Goal: Communication & Community: Share content

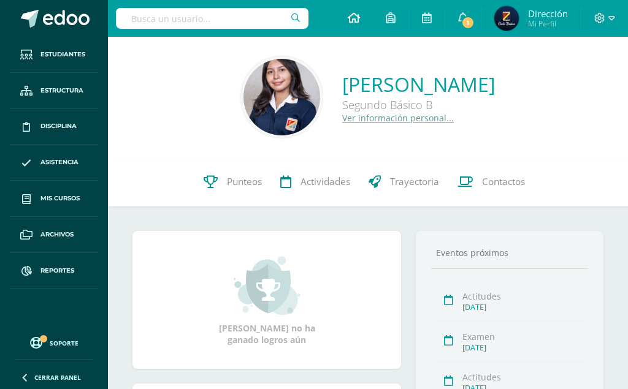
click at [354, 19] on icon at bounding box center [354, 17] width 12 height 11
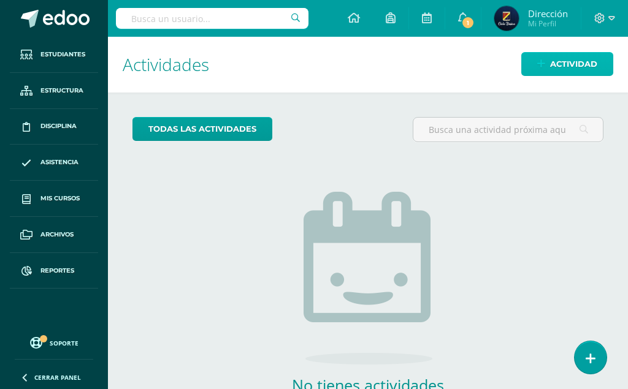
click at [568, 60] on span "Actividad" at bounding box center [573, 64] width 47 height 23
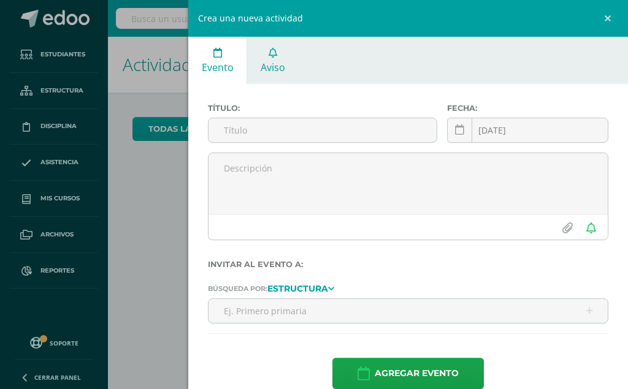
click at [276, 58] on icon at bounding box center [273, 53] width 9 height 10
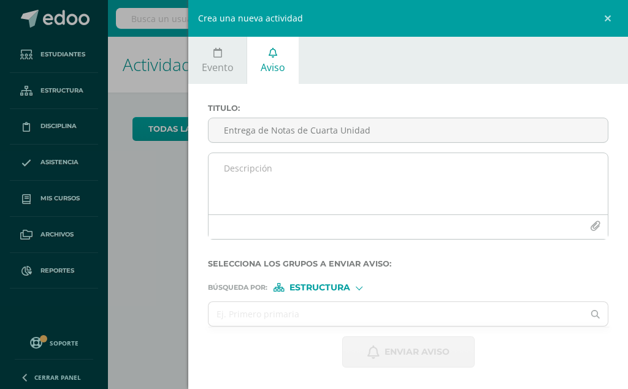
type input "Entrega de Notas de Cuarta Unidad"
click at [264, 157] on textarea at bounding box center [408, 183] width 399 height 61
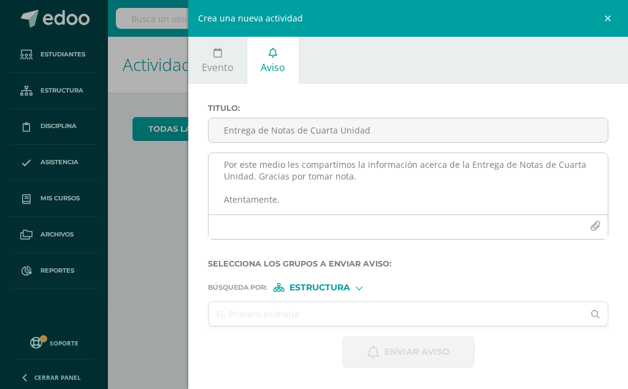
scroll to position [64, 0]
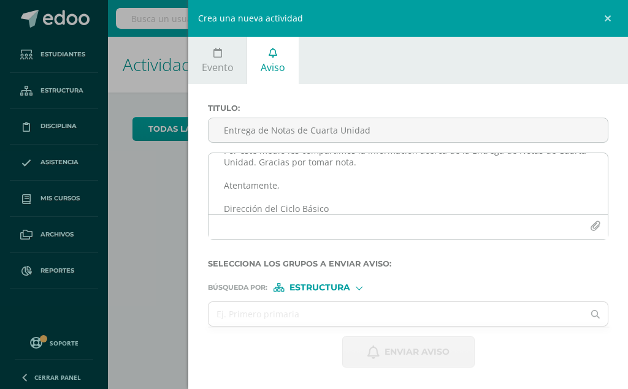
type textarea "Estimados padres y madres de familia: Reciban un cordial saludo deseándoles éxi…"
click at [594, 221] on button "button" at bounding box center [595, 227] width 24 height 24
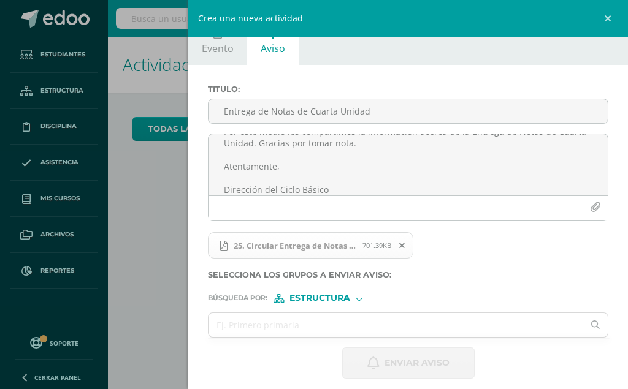
scroll to position [28, 0]
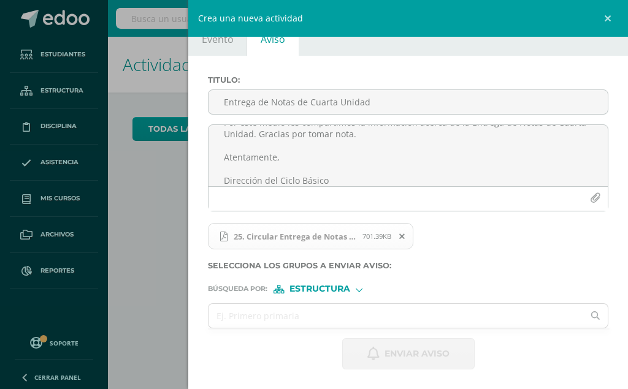
click at [359, 288] on div at bounding box center [359, 288] width 7 height 7
click at [356, 305] on span "Estructura" at bounding box center [334, 305] width 61 height 7
click at [400, 316] on input "text" at bounding box center [396, 316] width 375 height 24
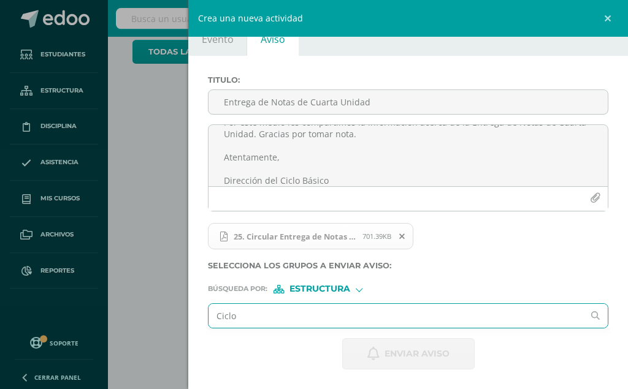
scroll to position [82, 0]
drag, startPoint x: 245, startPoint y: 319, endPoint x: 207, endPoint y: 313, distance: 39.1
click at [209, 313] on input "Ciclo" at bounding box center [396, 316] width 375 height 24
type input "Básico"
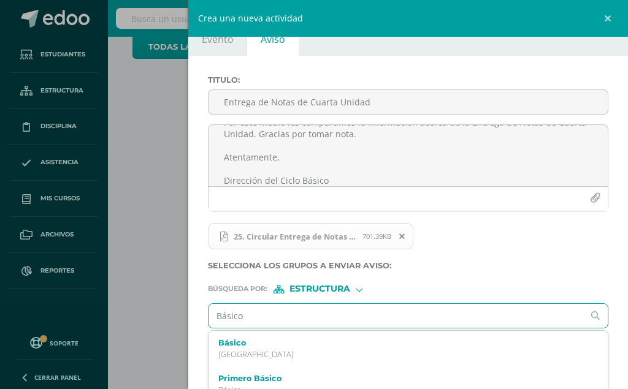
scroll to position [80, 0]
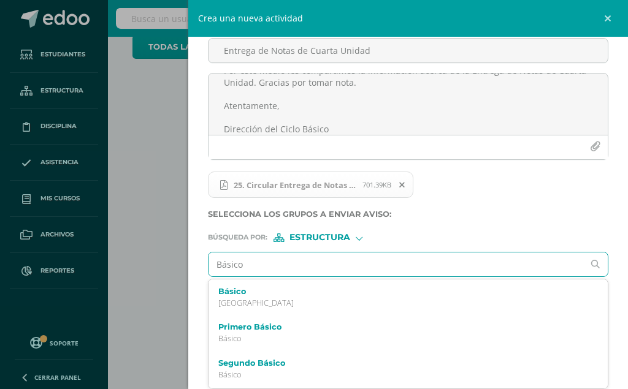
drag, startPoint x: 264, startPoint y: 294, endPoint x: 285, endPoint y: 308, distance: 24.8
click at [265, 294] on label "Básico" at bounding box center [399, 291] width 363 height 9
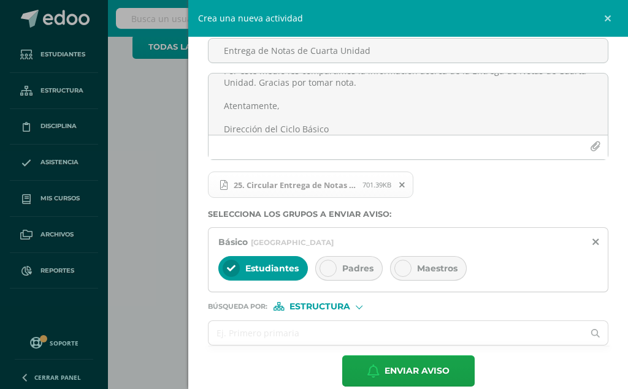
click at [326, 264] on icon at bounding box center [328, 268] width 9 height 9
click at [400, 266] on icon at bounding box center [403, 268] width 9 height 9
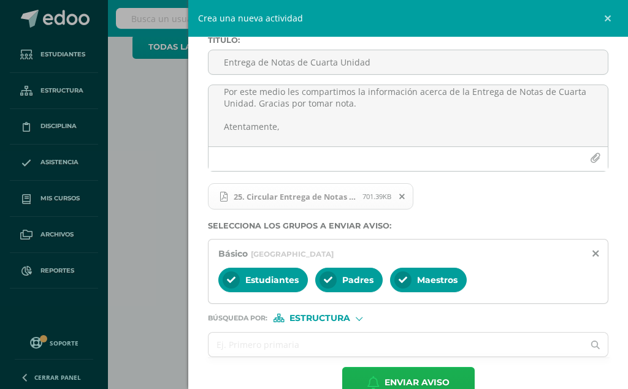
scroll to position [97, 0]
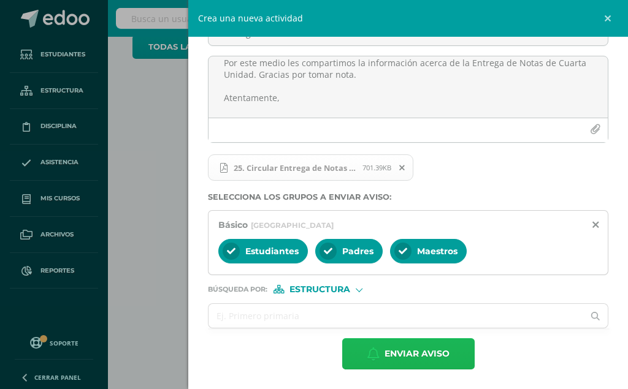
click at [407, 345] on span "Enviar aviso" at bounding box center [417, 354] width 65 height 30
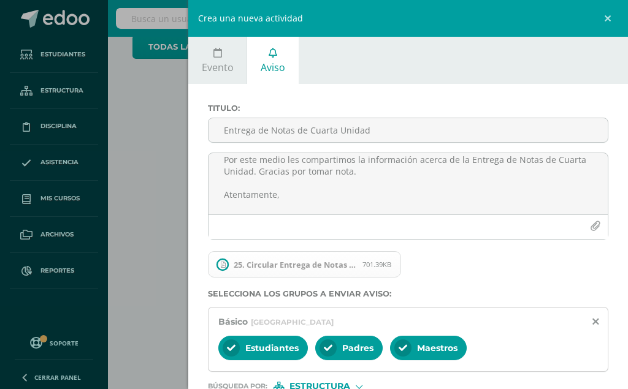
scroll to position [0, 0]
